Goal: Task Accomplishment & Management: Complete application form

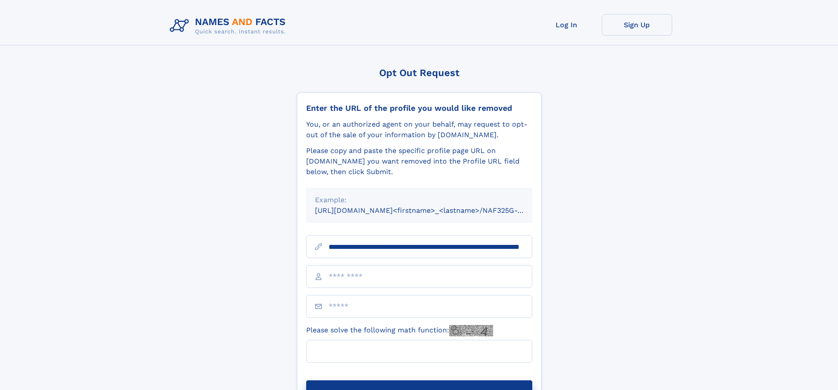
scroll to position [0, 91]
type input "**********"
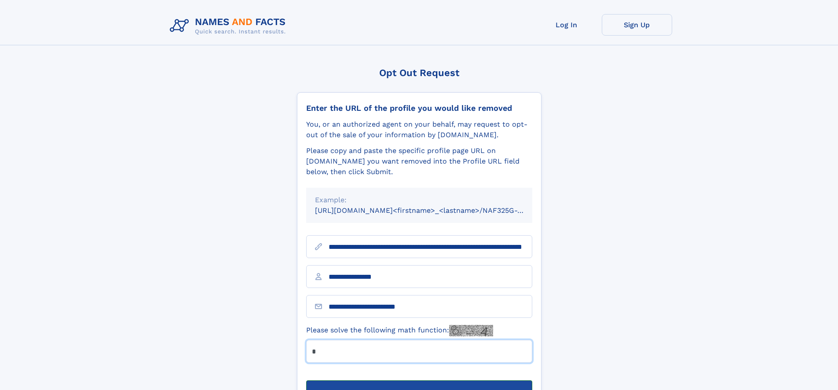
type input "*"
click at [419, 380] on button "Submit Opt Out Request" at bounding box center [419, 394] width 226 height 28
